Goal: Check status

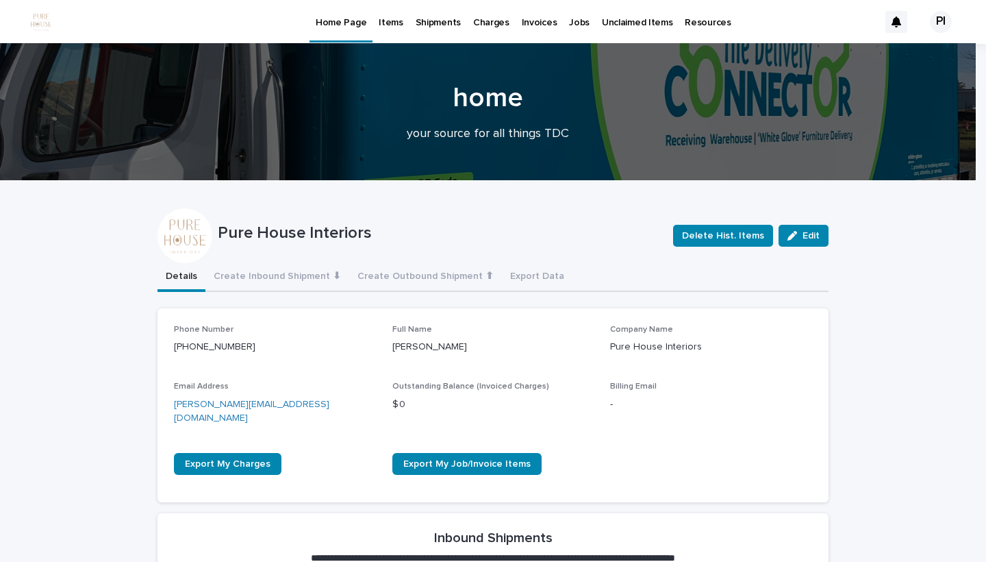
click at [379, 27] on p "Items" at bounding box center [391, 14] width 24 height 29
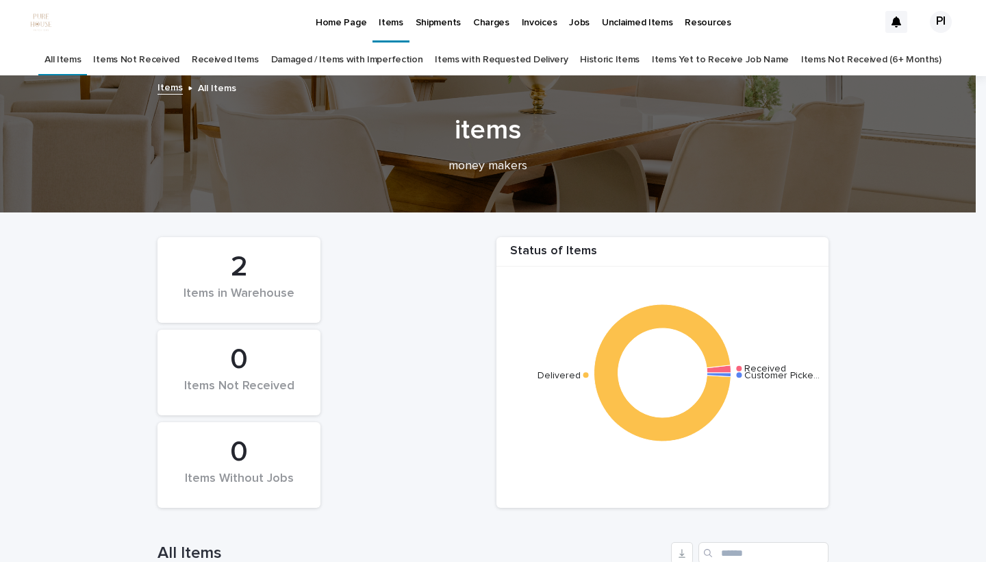
click at [331, 21] on p "Home Page" at bounding box center [341, 14] width 51 height 29
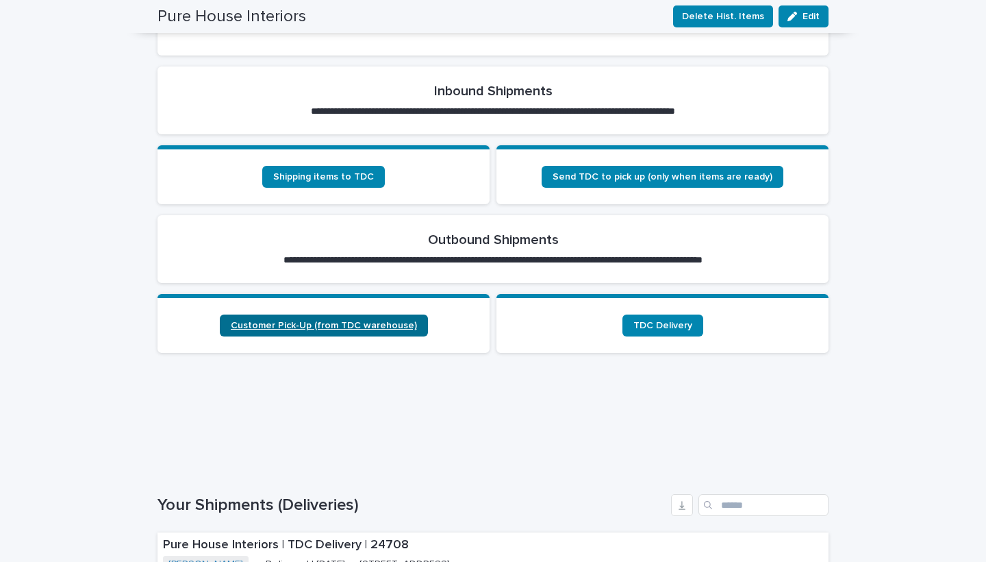
scroll to position [192, 0]
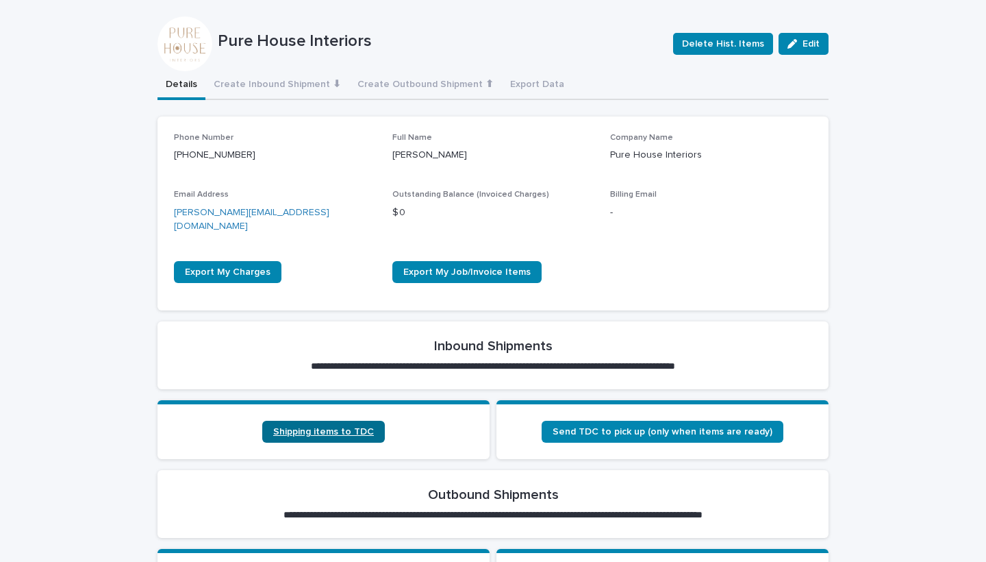
click at [288, 427] on span "Shipping items to TDC" at bounding box center [323, 432] width 101 height 10
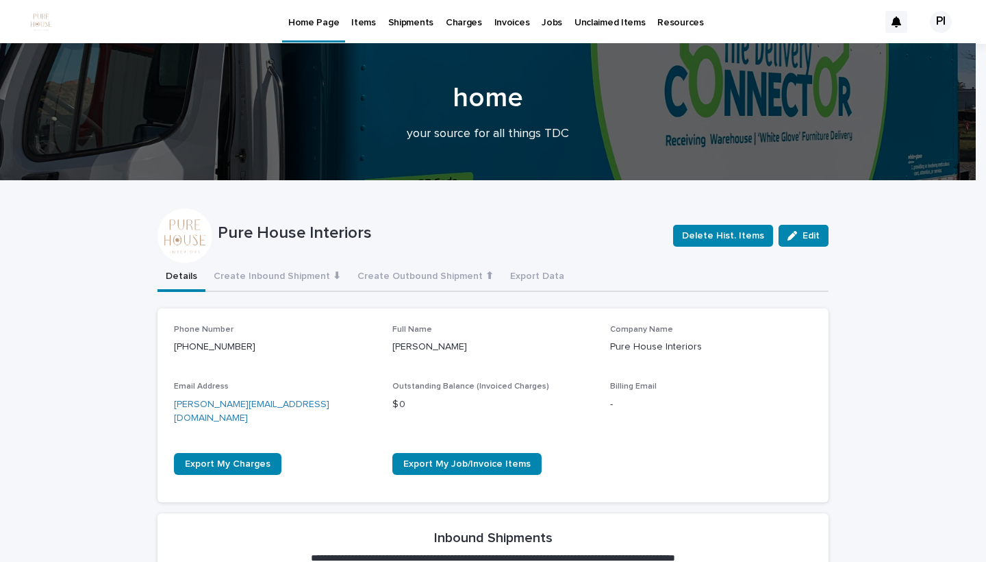
scroll to position [0, 0]
click at [301, 25] on p "Home Page" at bounding box center [313, 14] width 51 height 29
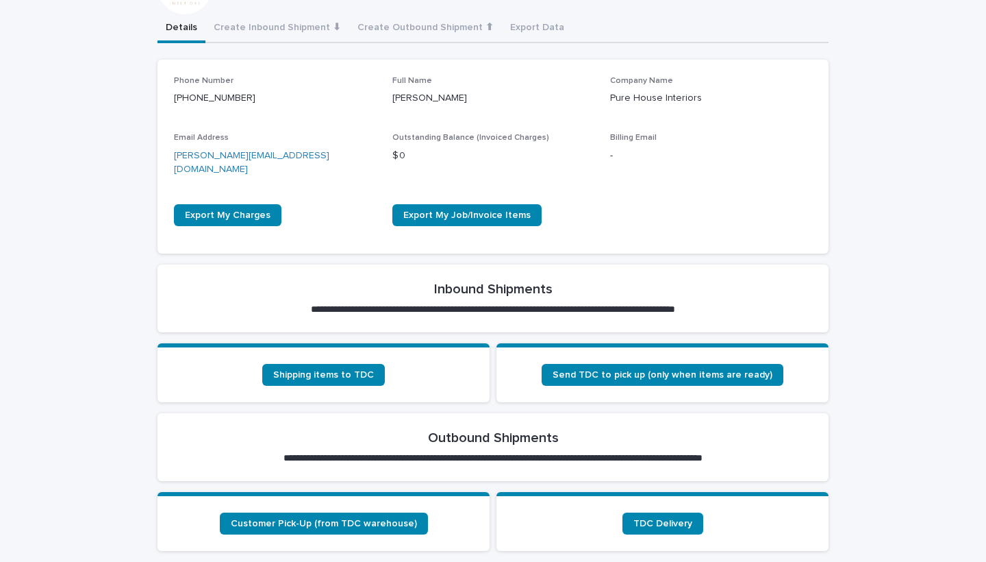
scroll to position [284, 0]
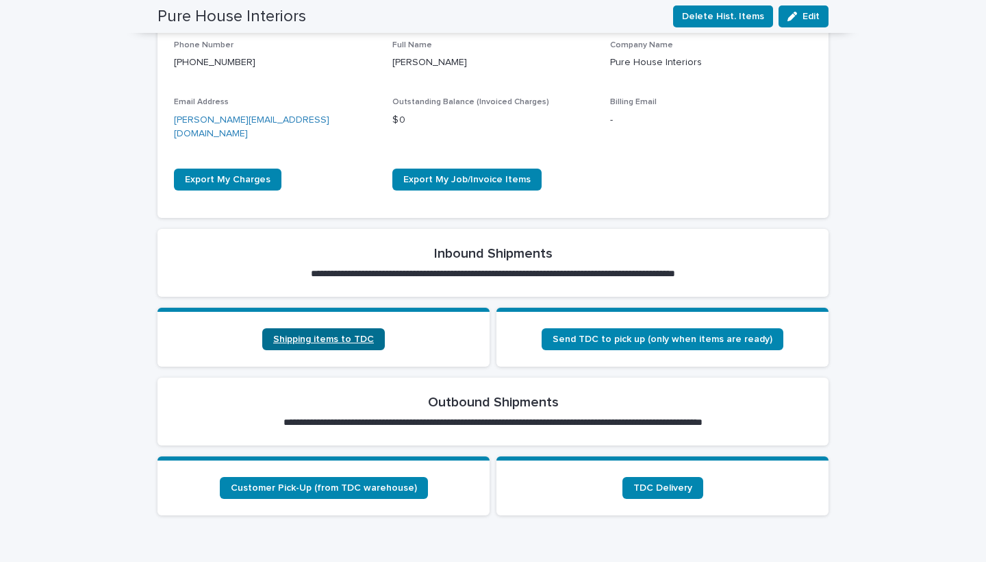
click at [293, 334] on span "Shipping items to TDC" at bounding box center [323, 339] width 101 height 10
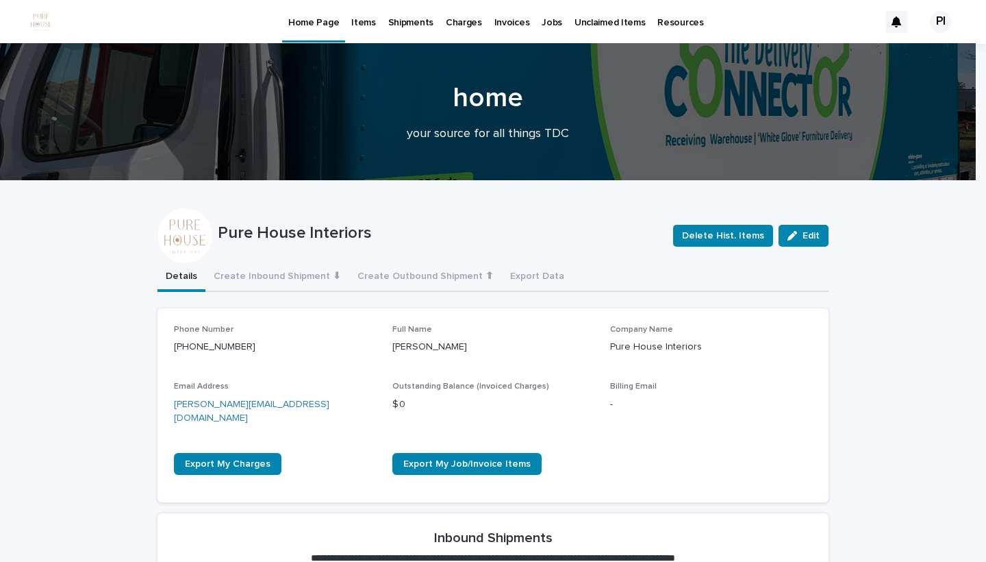
click at [358, 25] on p "Items" at bounding box center [363, 14] width 24 height 29
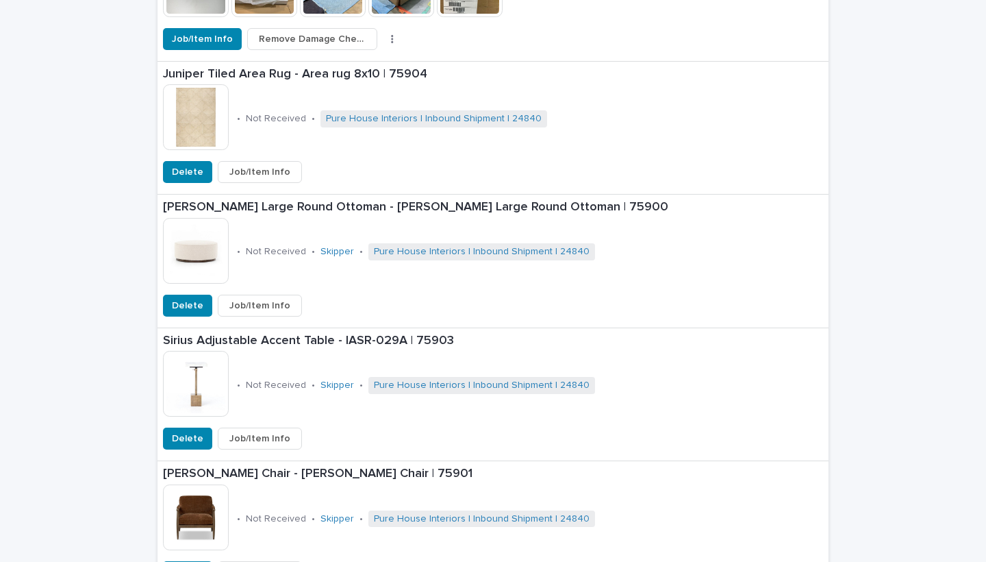
scroll to position [756, 0]
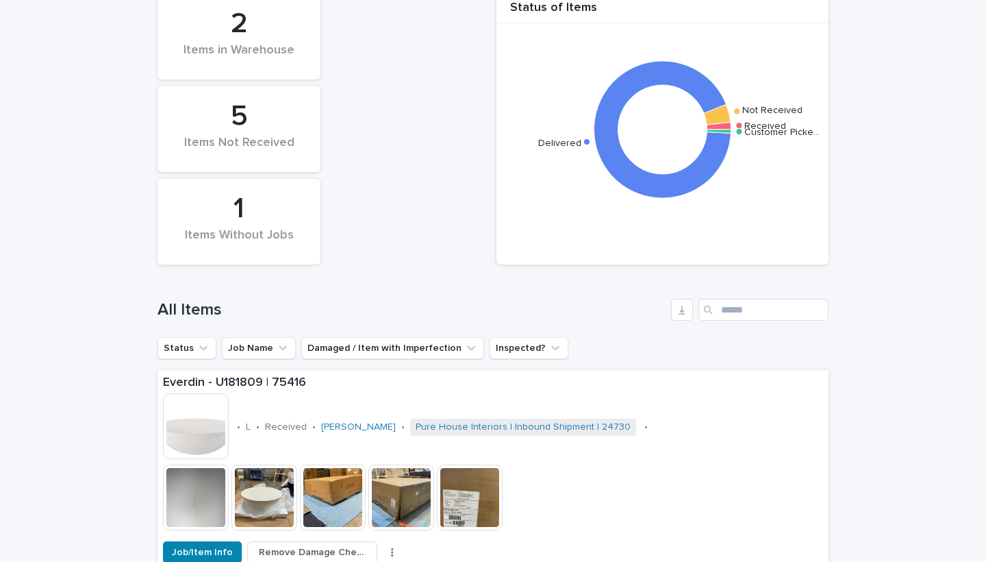
scroll to position [249, 0]
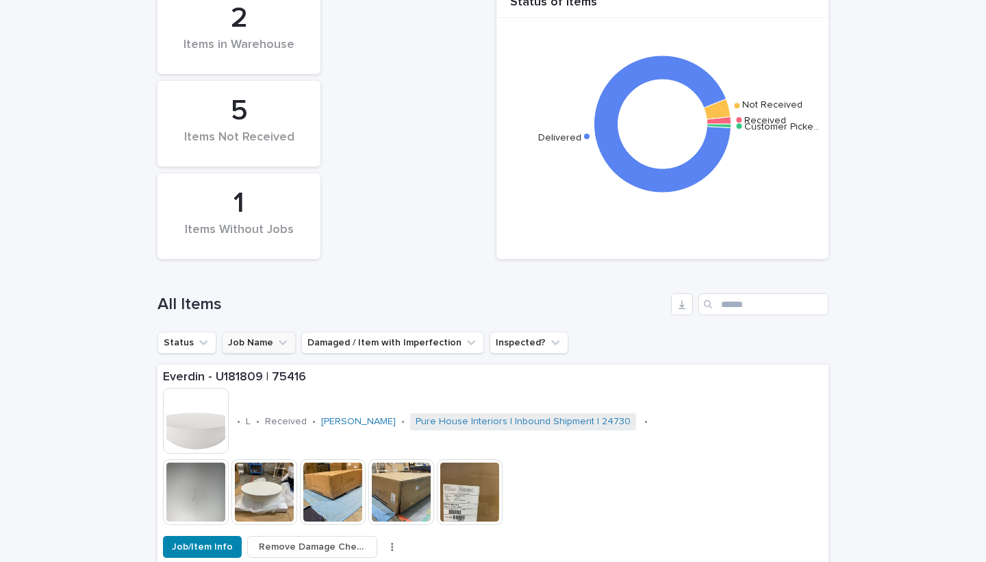
click at [252, 344] on button "Job Name" at bounding box center [259, 343] width 74 height 22
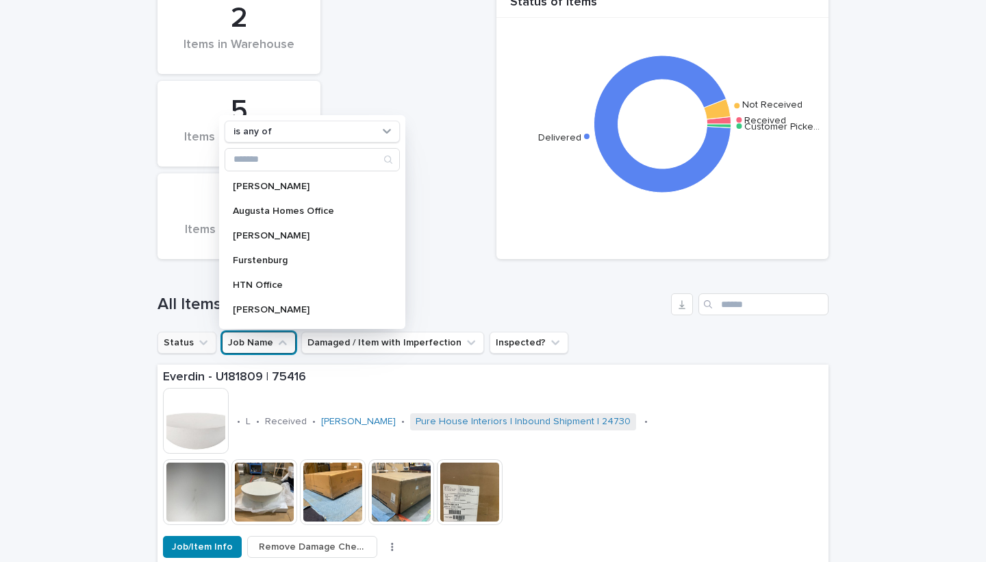
click at [197, 341] on icon "Status" at bounding box center [204, 343] width 14 height 14
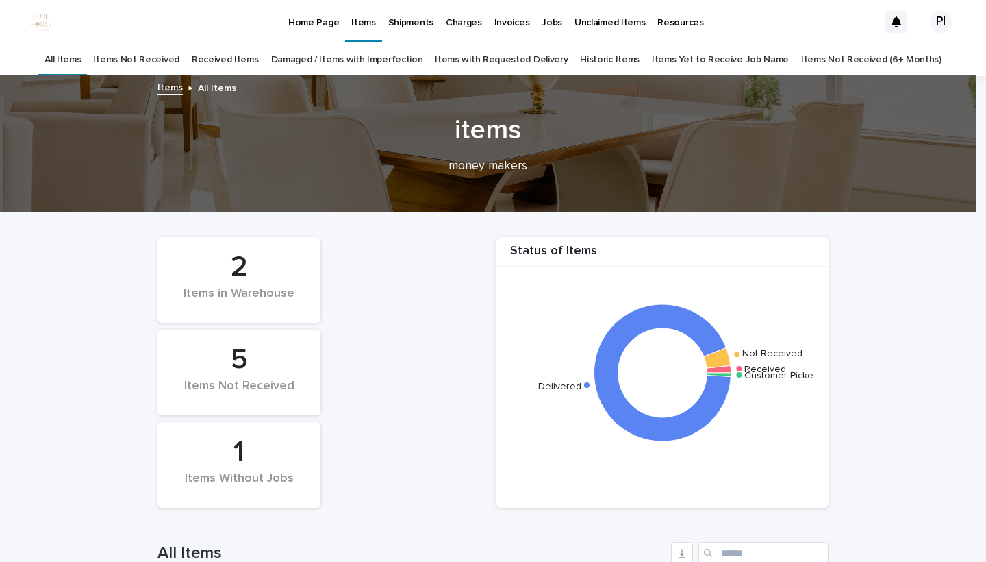
scroll to position [0, 0]
click at [723, 64] on link "Items Yet to Receive Job Name" at bounding box center [720, 60] width 137 height 32
